Goal: Transaction & Acquisition: Purchase product/service

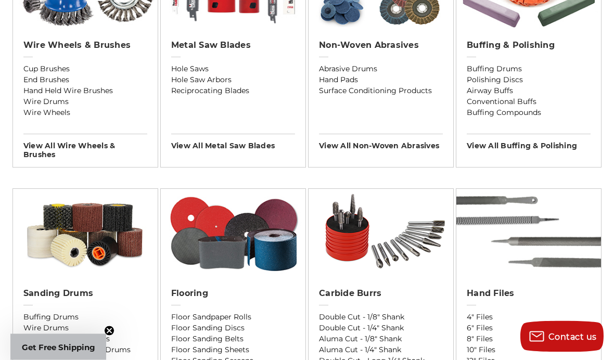
scroll to position [707, 0]
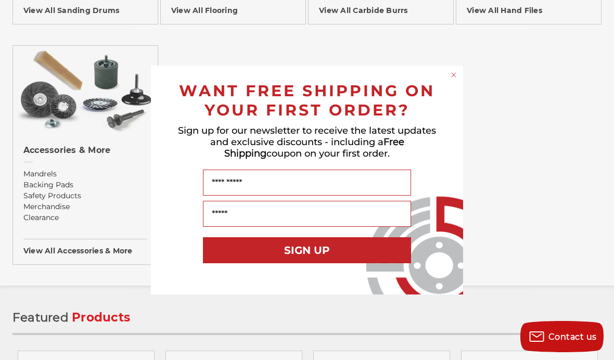
click at [453, 66] on form "WANT FREE SHIPPING ON YOUR FIRST ORDER? Sign up for our newsletter to receive t…" at bounding box center [307, 180] width 312 height 229
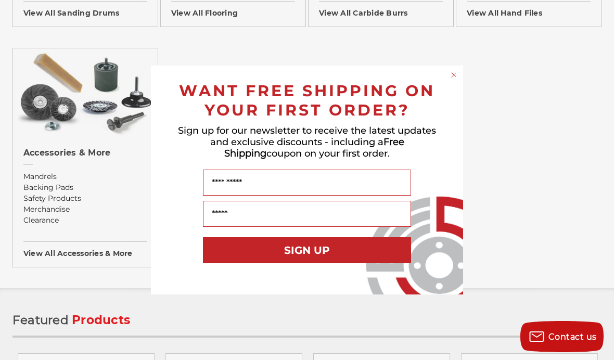
scroll to position [1086, 0]
click at [453, 73] on icon "Close dialog" at bounding box center [453, 75] width 4 height 4
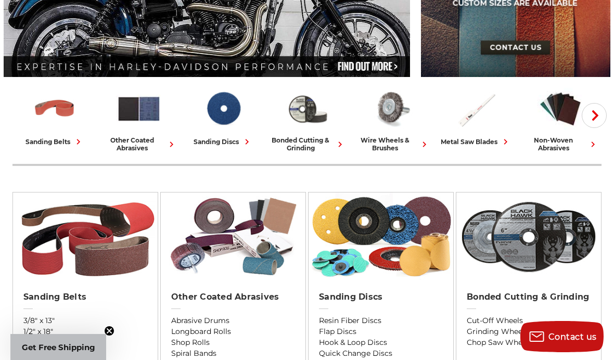
scroll to position [211, 0]
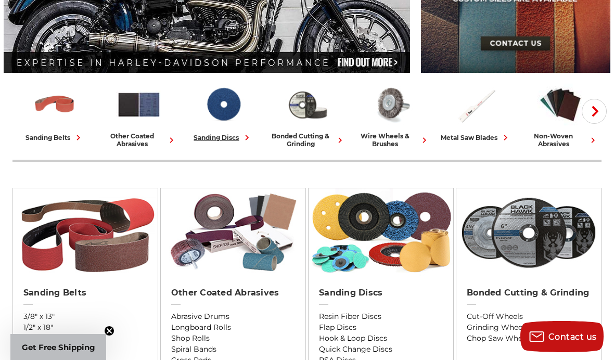
click at [245, 139] on icon at bounding box center [246, 137] width 11 height 11
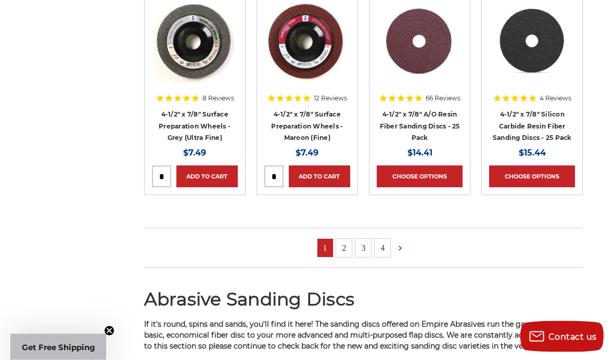
scroll to position [1054, 0]
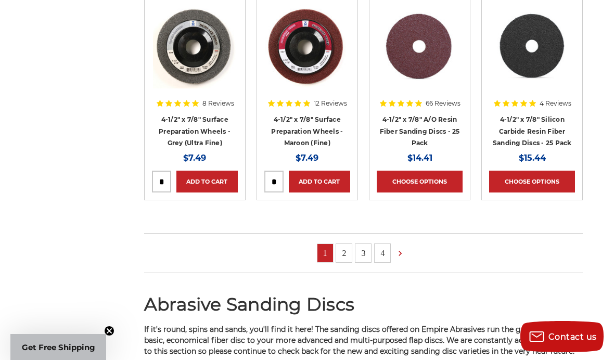
click at [344, 251] on link "2" at bounding box center [344, 253] width 16 height 18
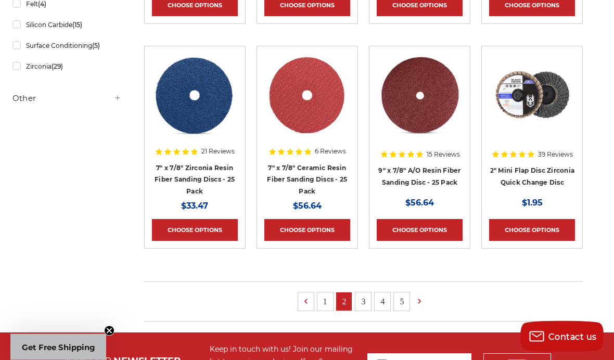
scroll to position [639, 0]
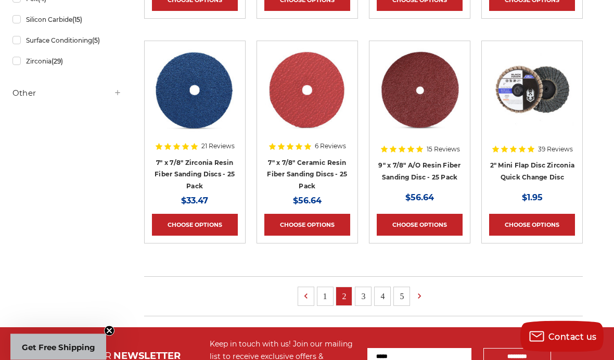
click at [359, 292] on link "3" at bounding box center [363, 297] width 16 height 18
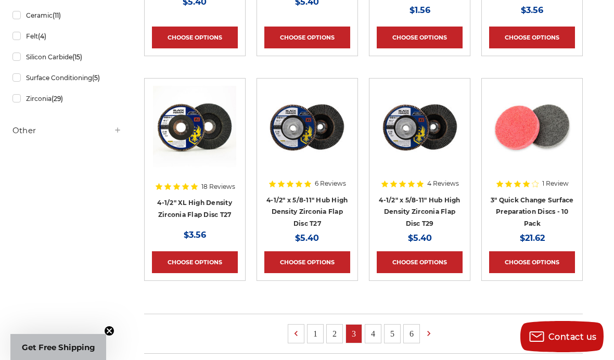
scroll to position [615, 0]
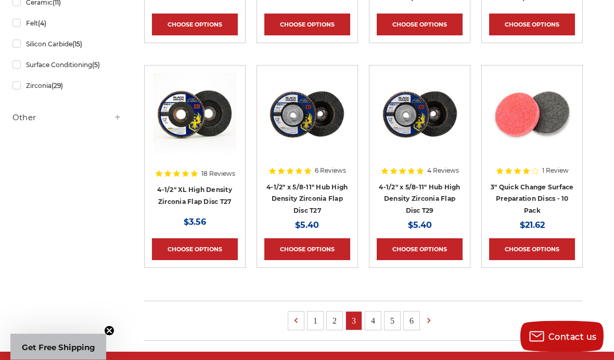
click at [371, 318] on link "4" at bounding box center [373, 321] width 16 height 18
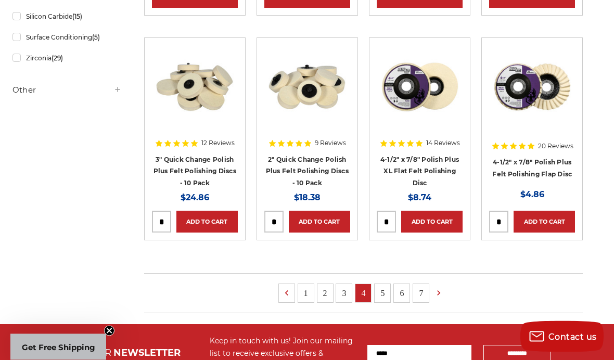
scroll to position [643, 0]
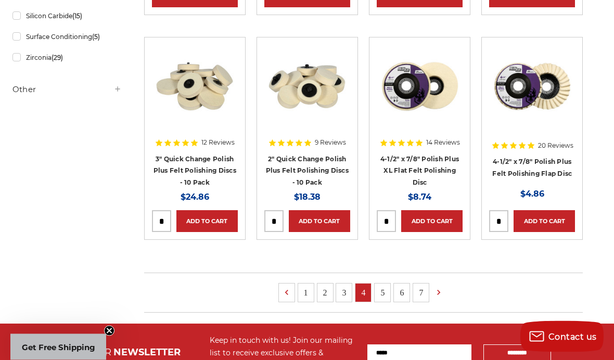
click at [379, 289] on link "5" at bounding box center [382, 293] width 16 height 18
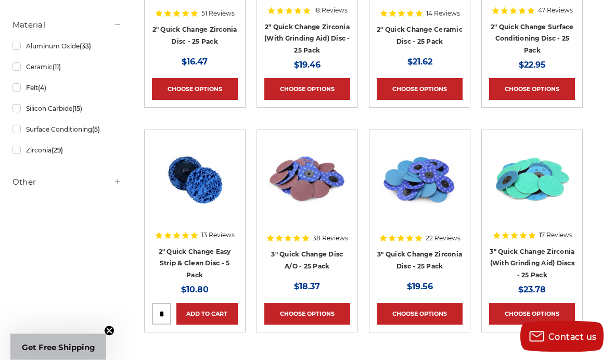
scroll to position [551, 0]
click at [187, 261] on link "2" Quick Change Easy Strip & Clean Disc - 5 Pack" at bounding box center [195, 263] width 72 height 31
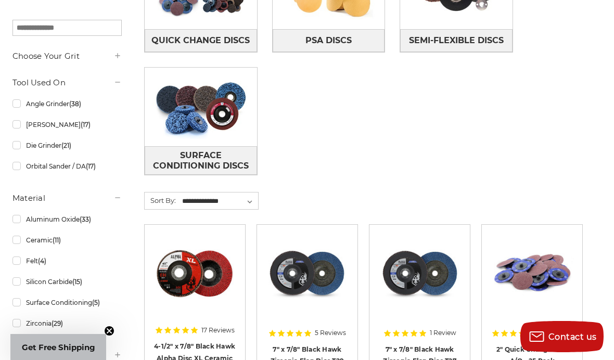
scroll to position [381, 0]
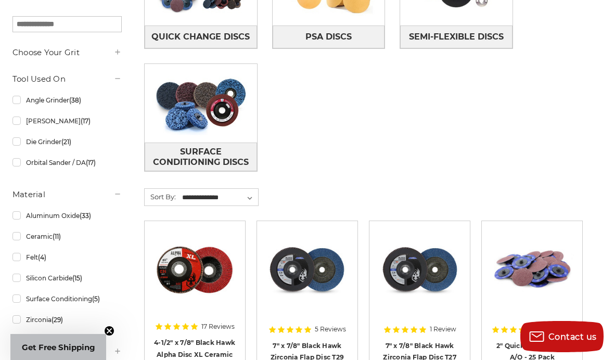
click at [531, 343] on link "2" Quick Change Disc A/O - 25 Pack" at bounding box center [532, 352] width 72 height 20
